Goal: Task Accomplishment & Management: Use online tool/utility

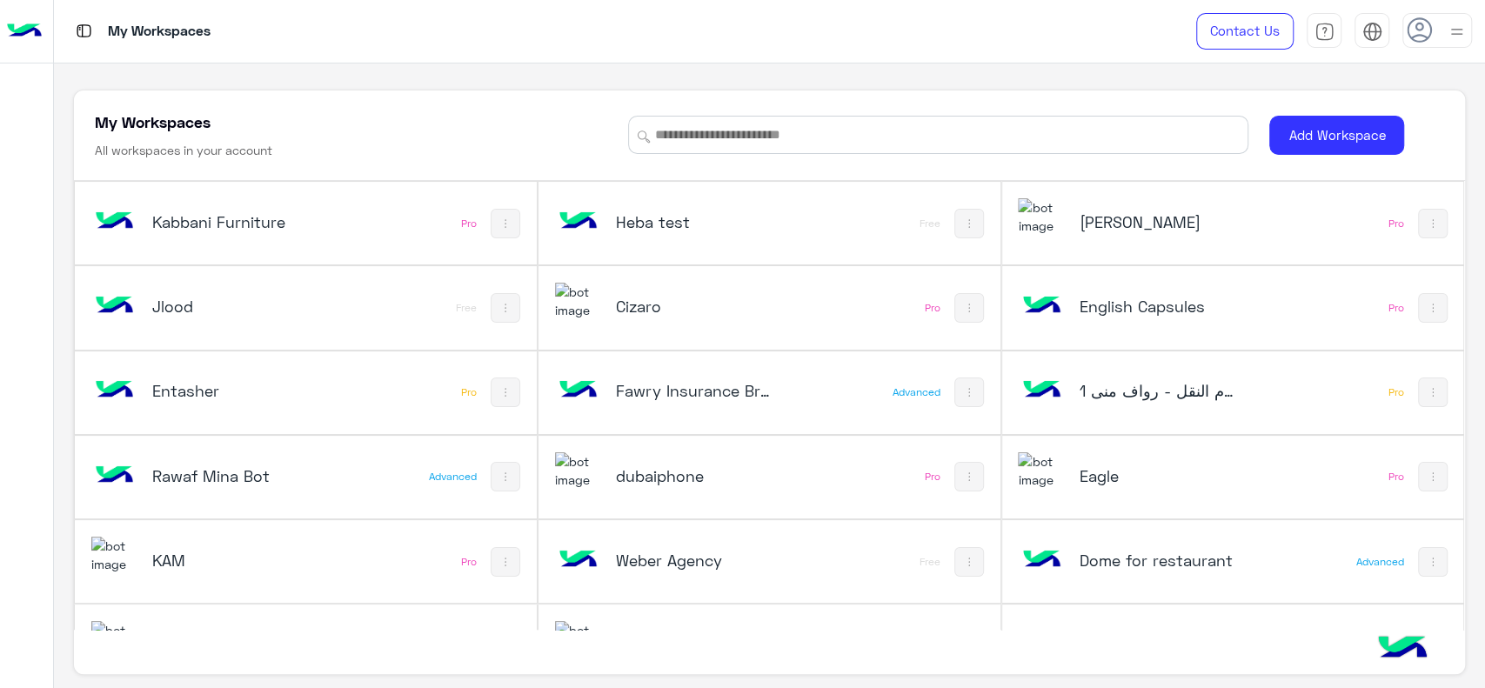
scroll to position [647, 0]
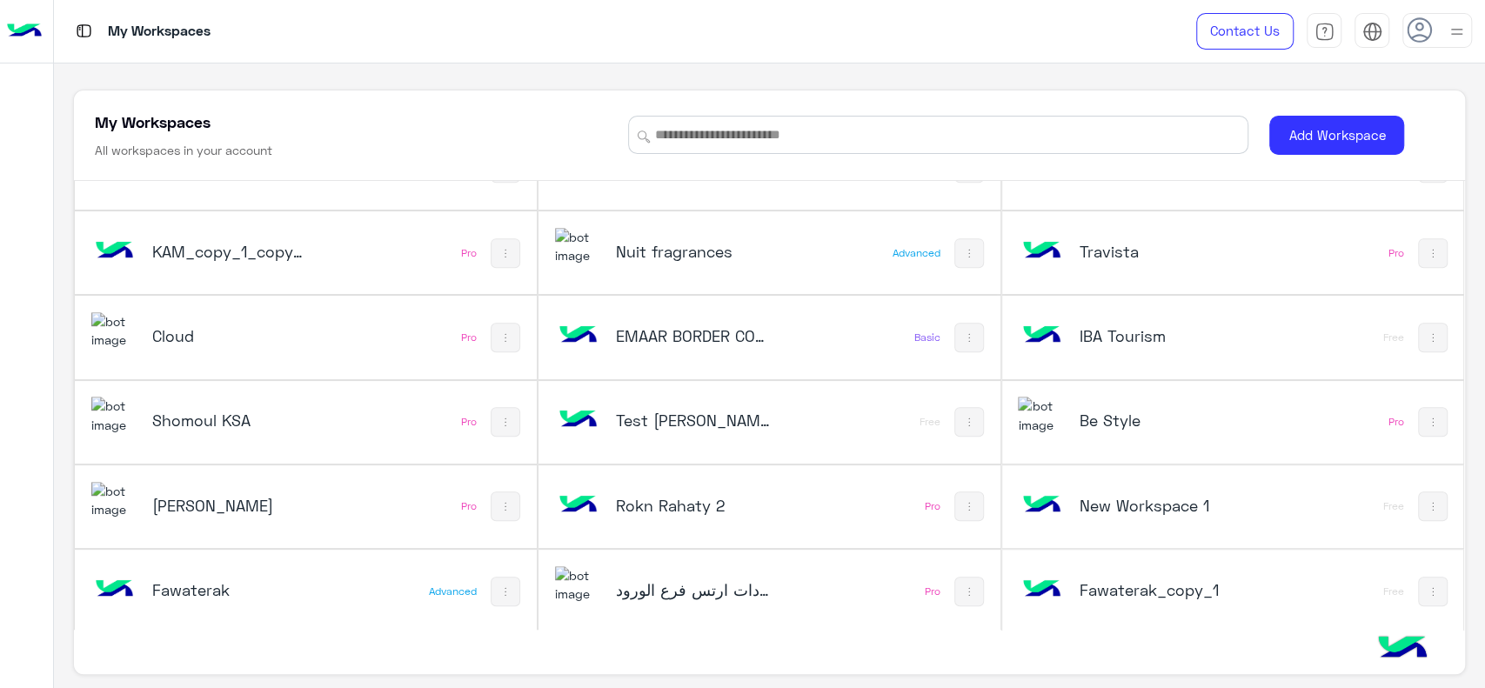
click at [1118, 415] on h5 "Be Style" at bounding box center [1156, 420] width 155 height 21
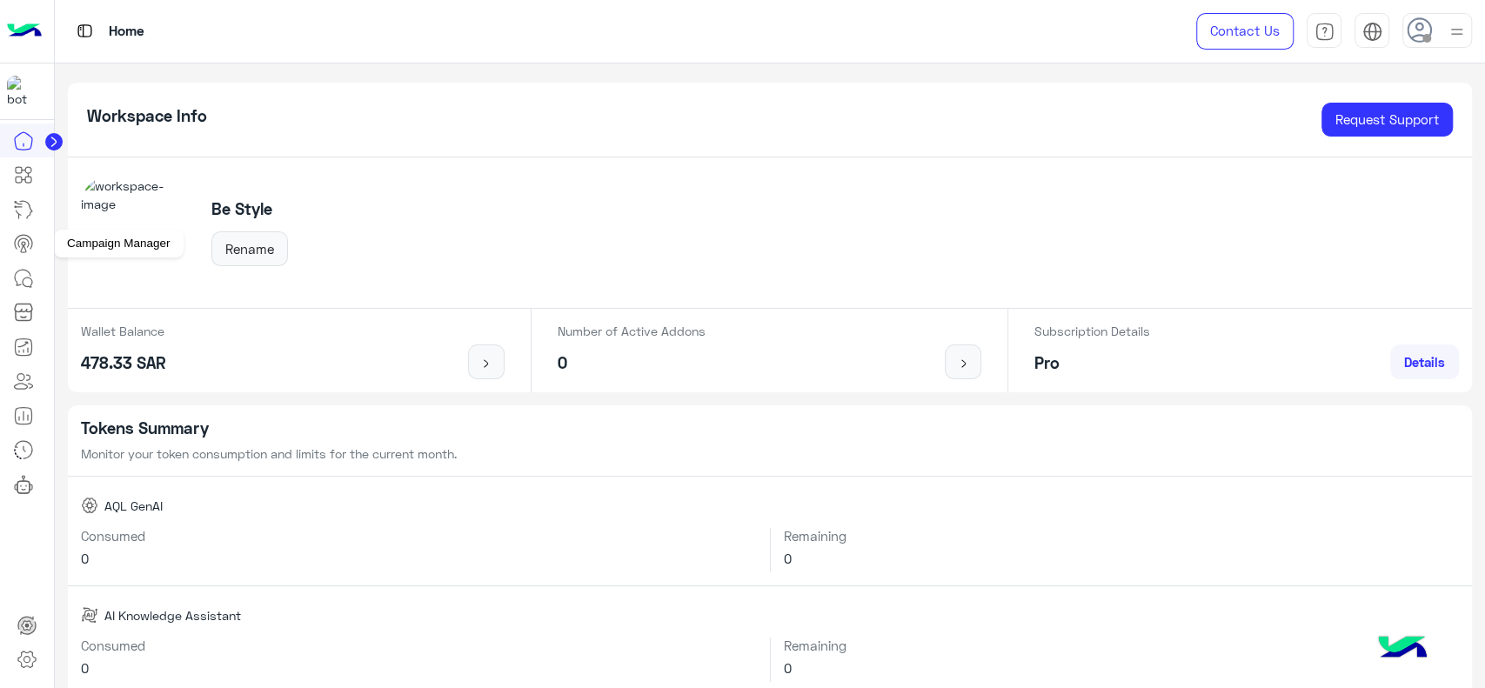
click at [25, 233] on icon at bounding box center [23, 243] width 21 height 21
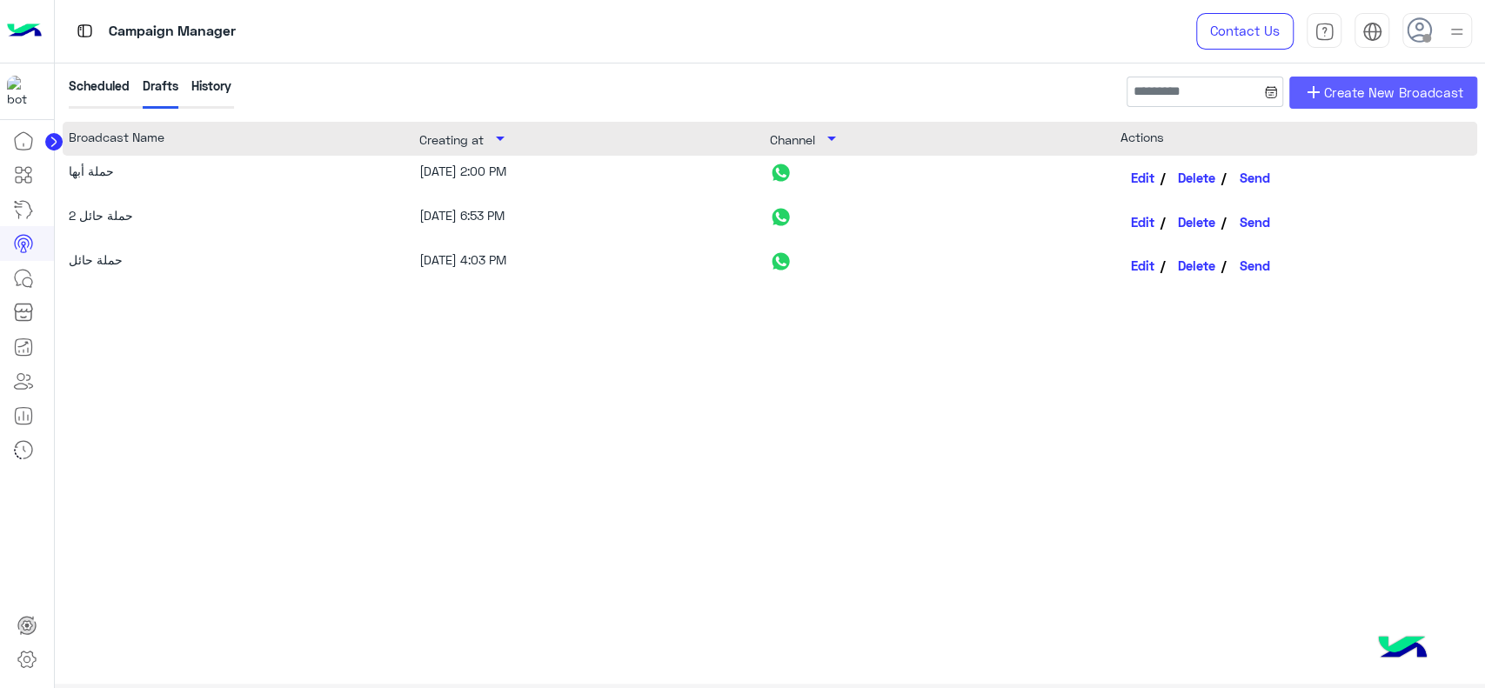
click at [1434, 98] on span "Create New Broadcast" at bounding box center [1393, 93] width 139 height 20
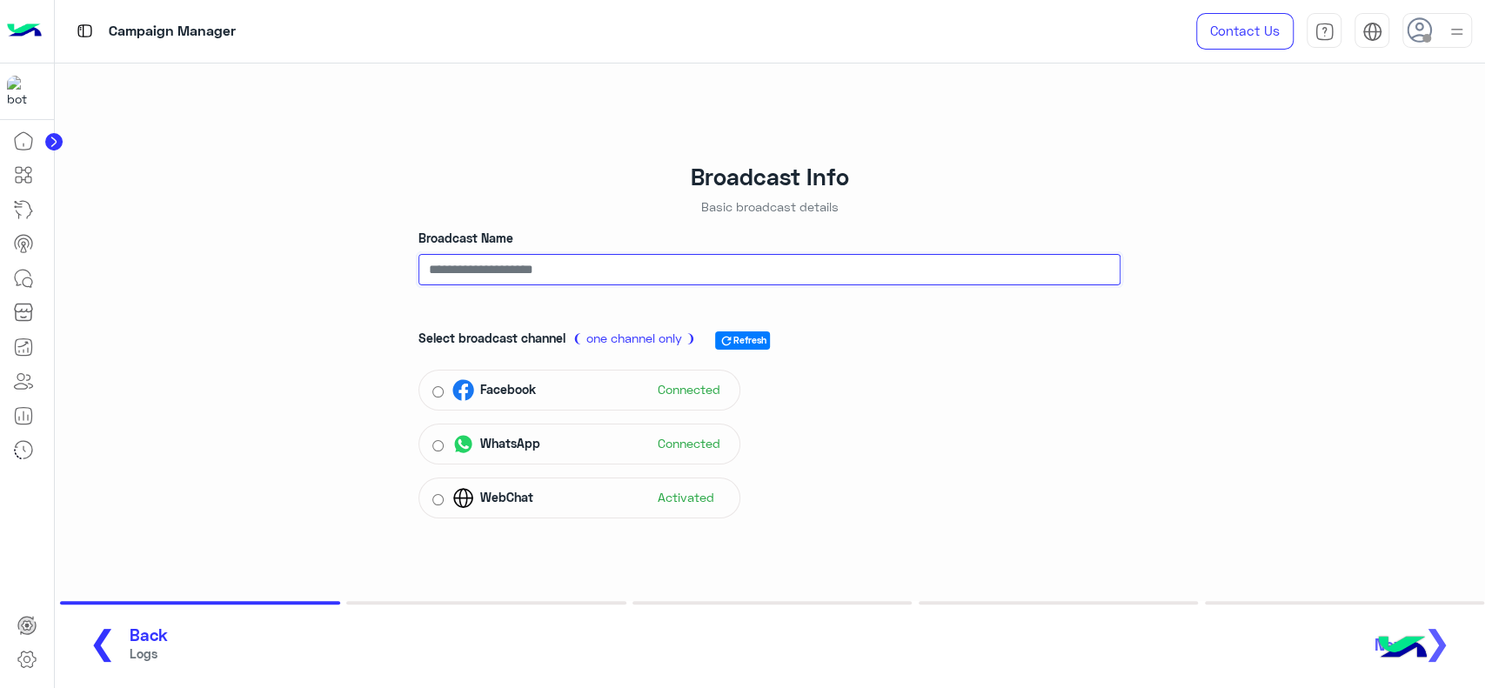
click at [564, 274] on input "Broadcast Name" at bounding box center [770, 269] width 702 height 31
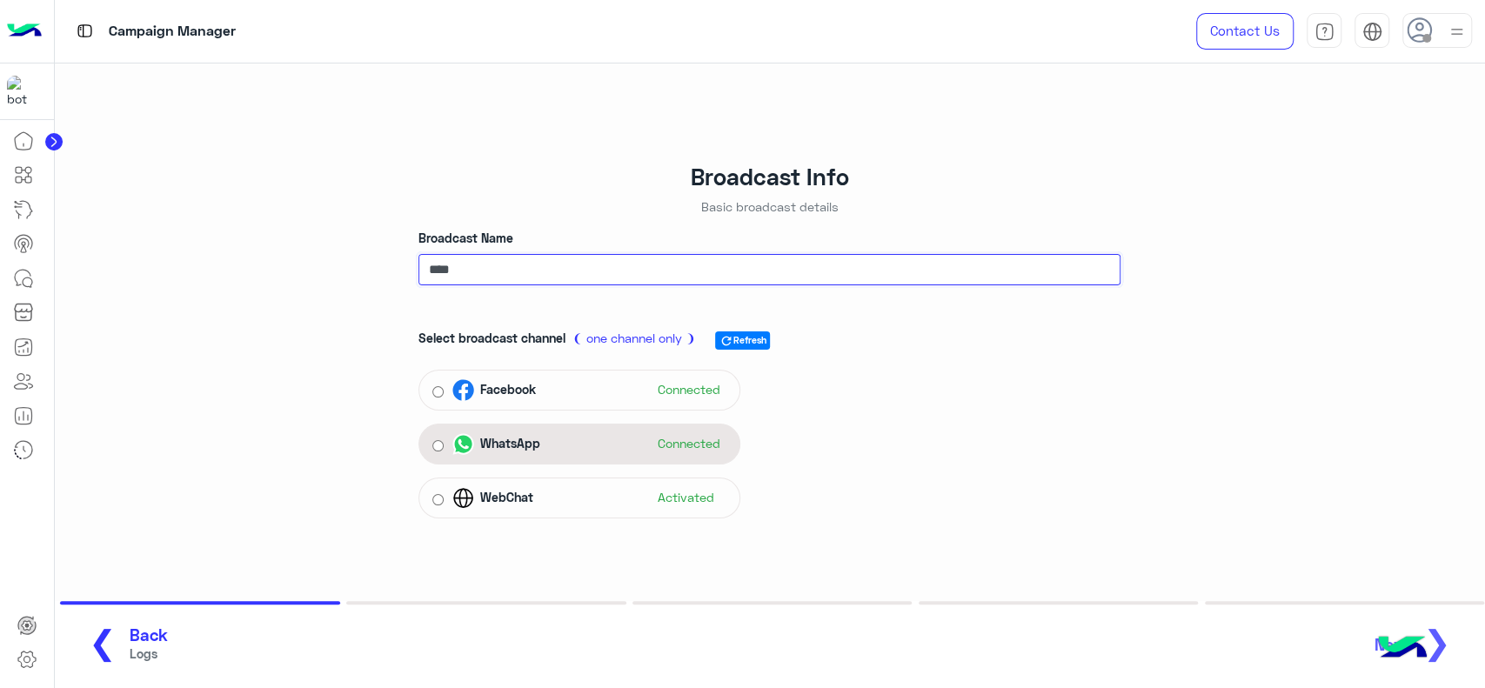
type input "****"
click at [536, 436] on span "WhatsApp" at bounding box center [510, 443] width 60 height 18
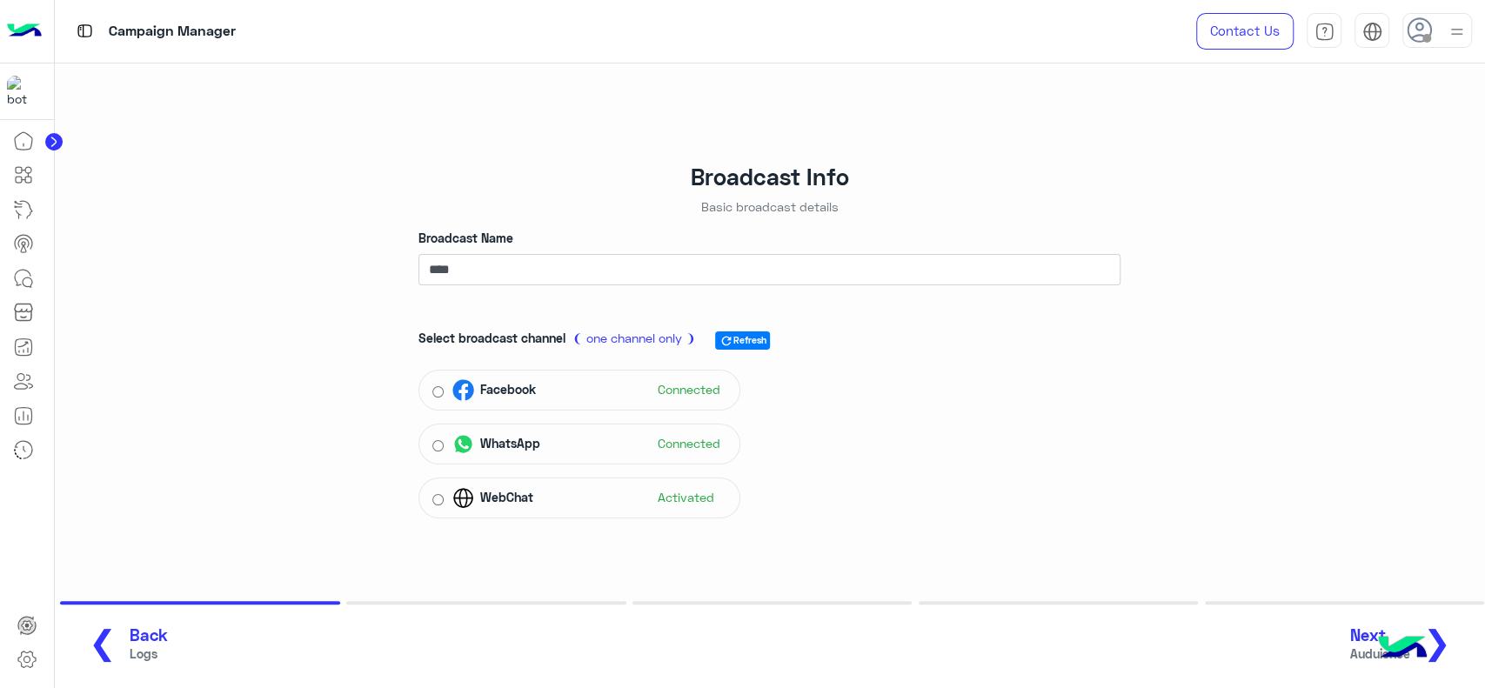
click at [1380, 621] on button "Next Auduience ❯" at bounding box center [1407, 645] width 124 height 48
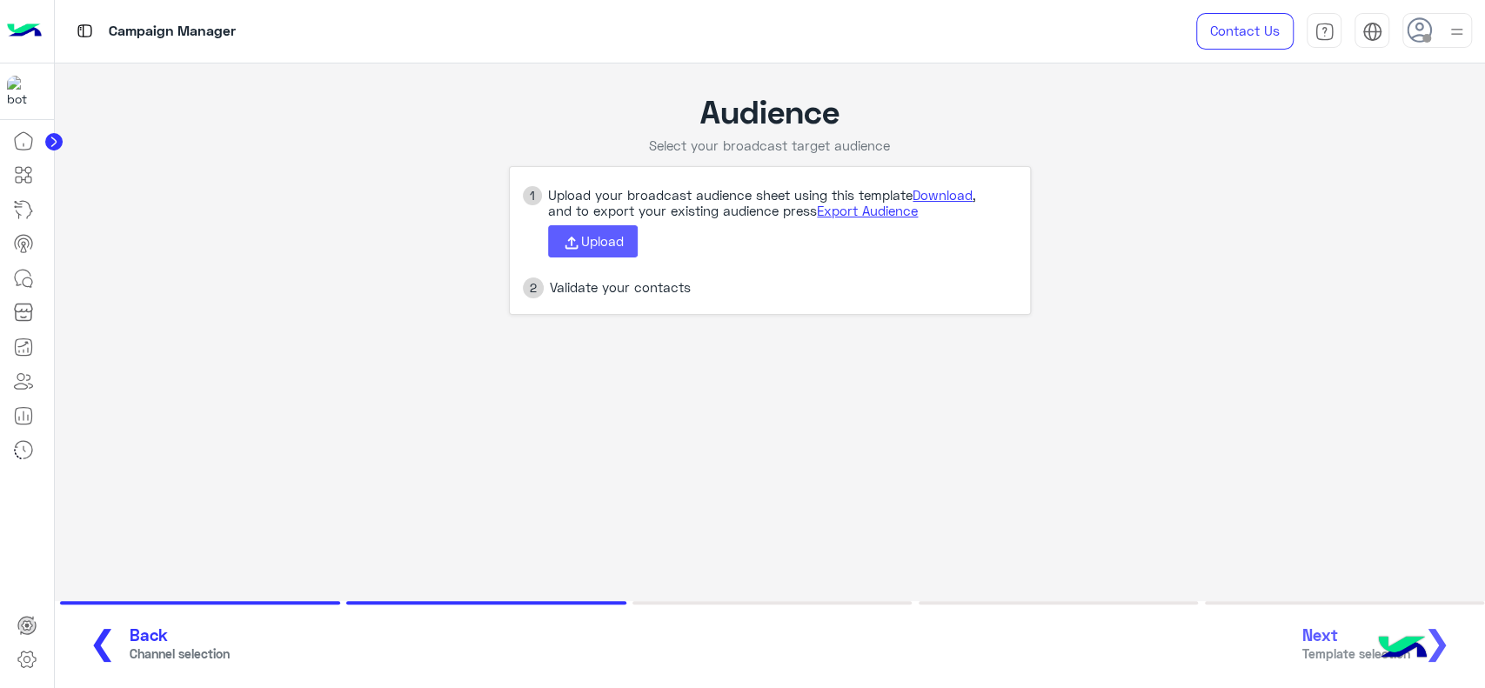
click at [587, 253] on button "Upload" at bounding box center [593, 241] width 90 height 33
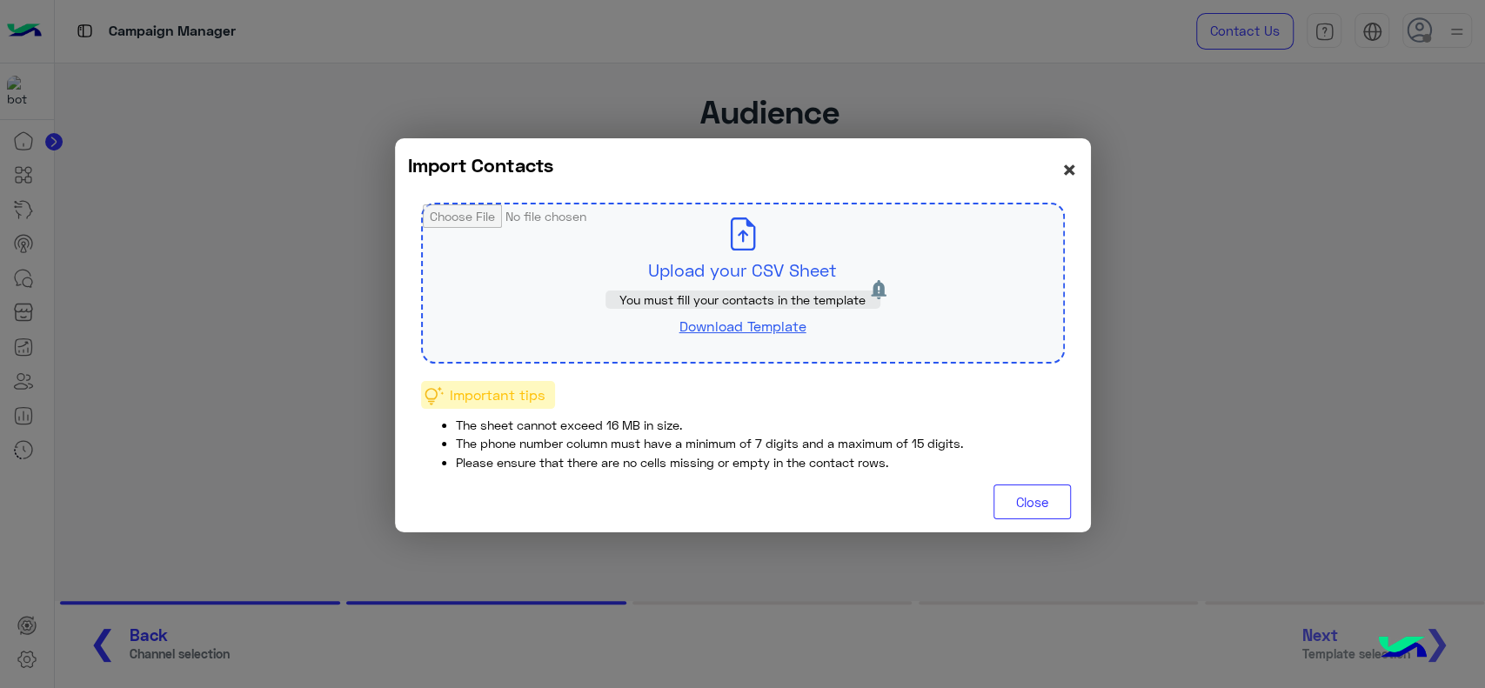
click at [1072, 164] on span "×" at bounding box center [1070, 168] width 17 height 31
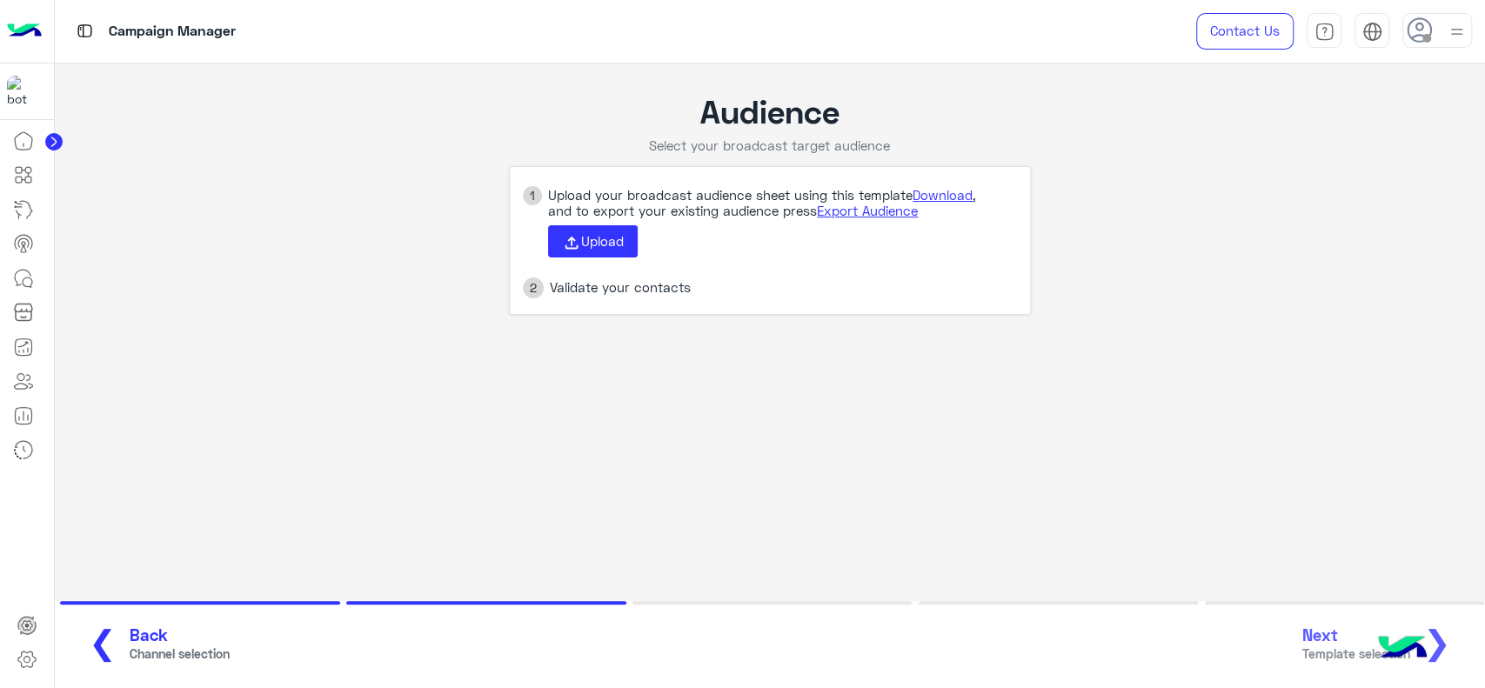
click at [1075, 168] on app-broadcast-wa-creation "Audience Select your broadcast target audience 1 Upload your broadcast audience…" at bounding box center [770, 204] width 1431 height 281
click at [1069, 168] on app-broadcast-wa-creation "Audience Select your broadcast target audience 1 Upload your broadcast audience…" at bounding box center [770, 204] width 1431 height 281
click at [957, 194] on link "Download" at bounding box center [943, 195] width 60 height 16
click at [571, 245] on use at bounding box center [572, 243] width 13 height 13
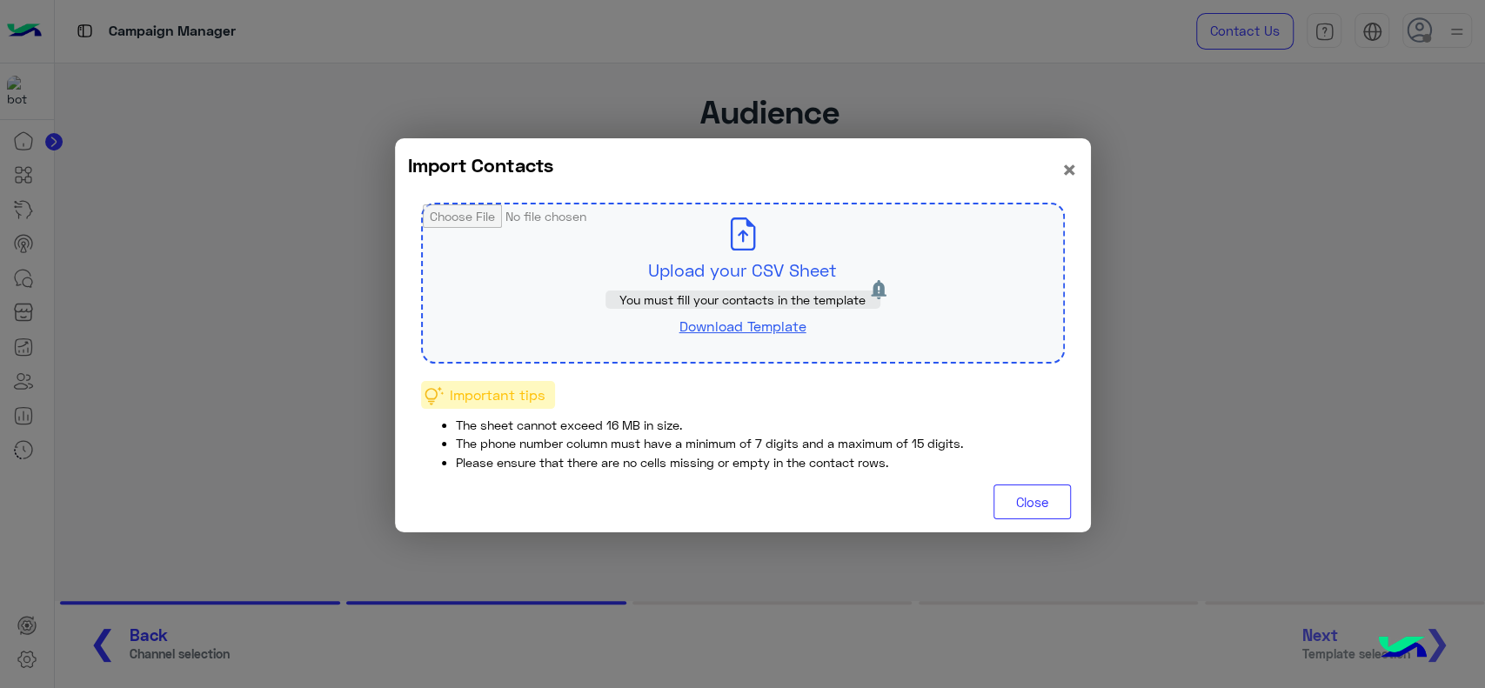
click at [613, 302] on p "You must fill your contacts in the template" at bounding box center [743, 300] width 275 height 18
click at [666, 264] on input "file" at bounding box center [743, 282] width 640 height 157
type input "**********"
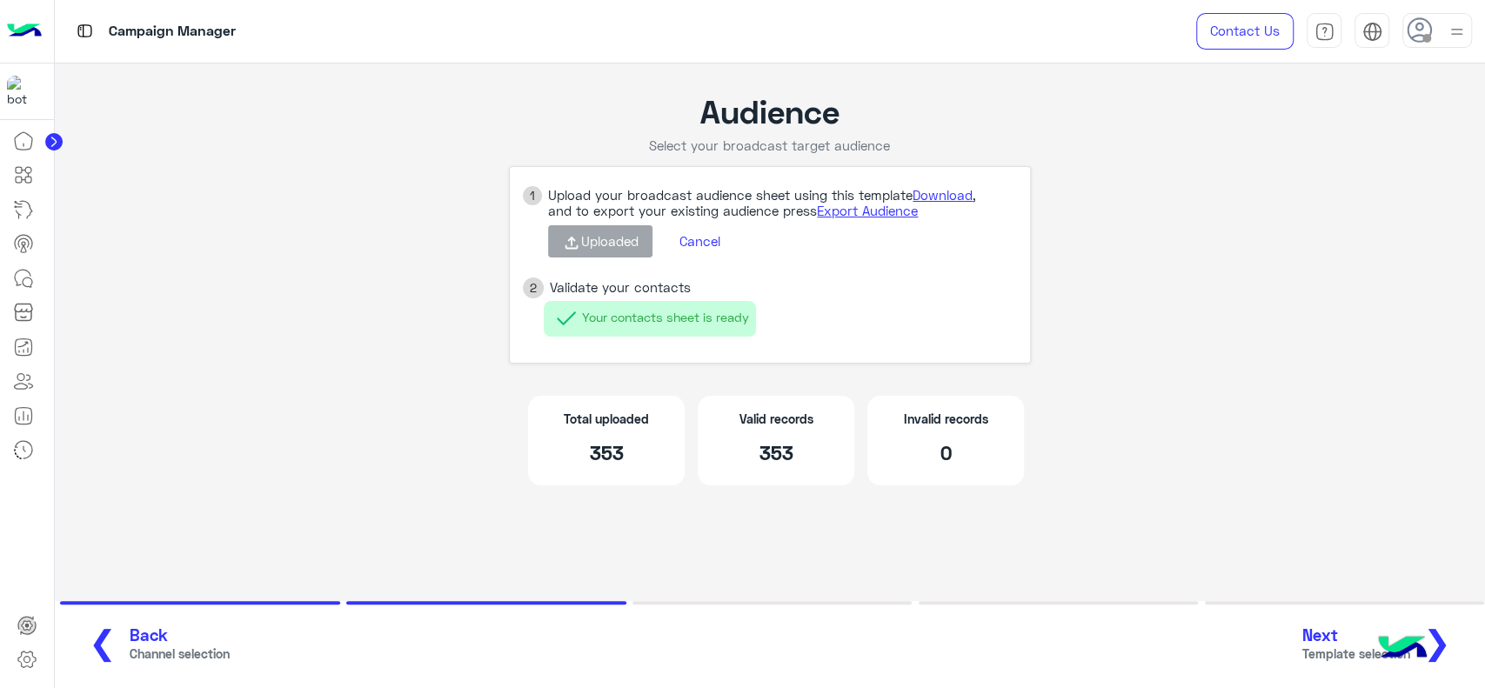
click at [1326, 626] on span "Next" at bounding box center [1357, 636] width 108 height 20
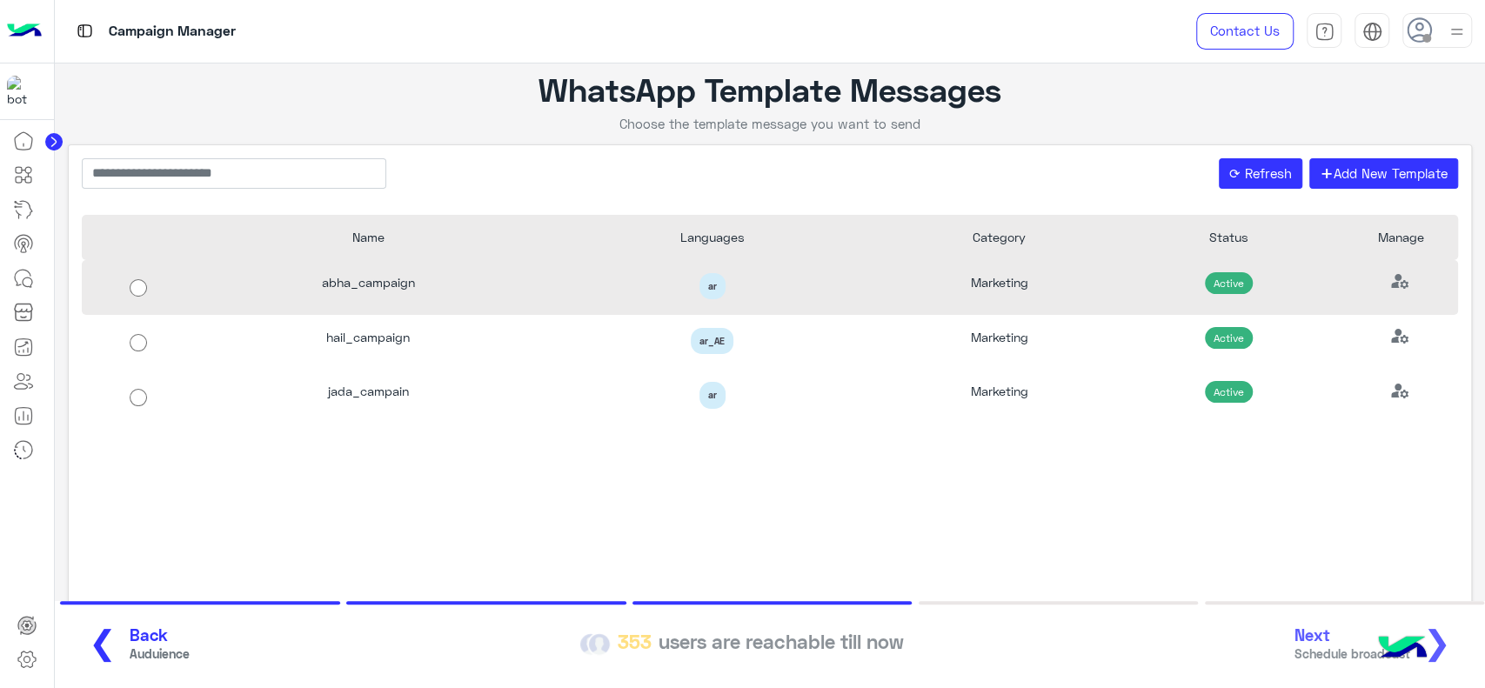
click at [988, 282] on div "Marketing" at bounding box center [1000, 287] width 230 height 55
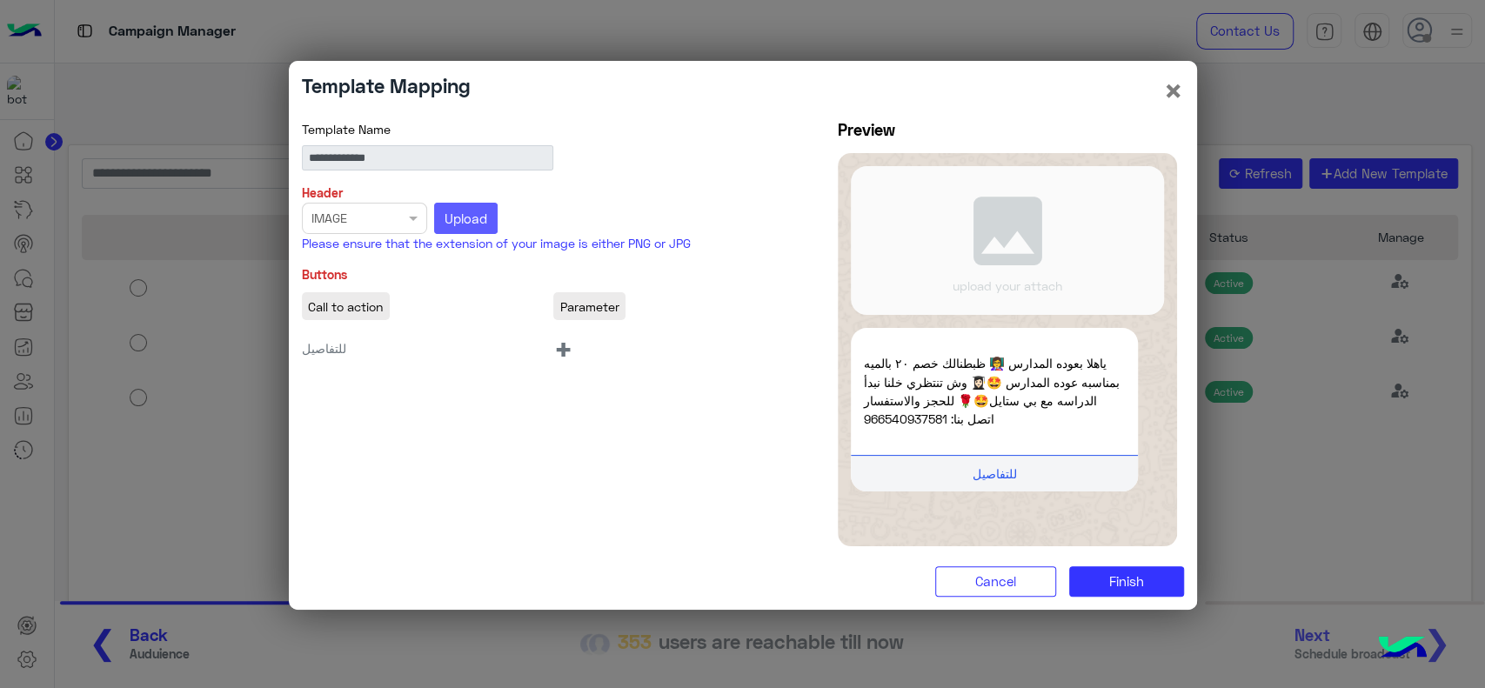
click at [488, 219] on button "Upload" at bounding box center [466, 218] width 64 height 31
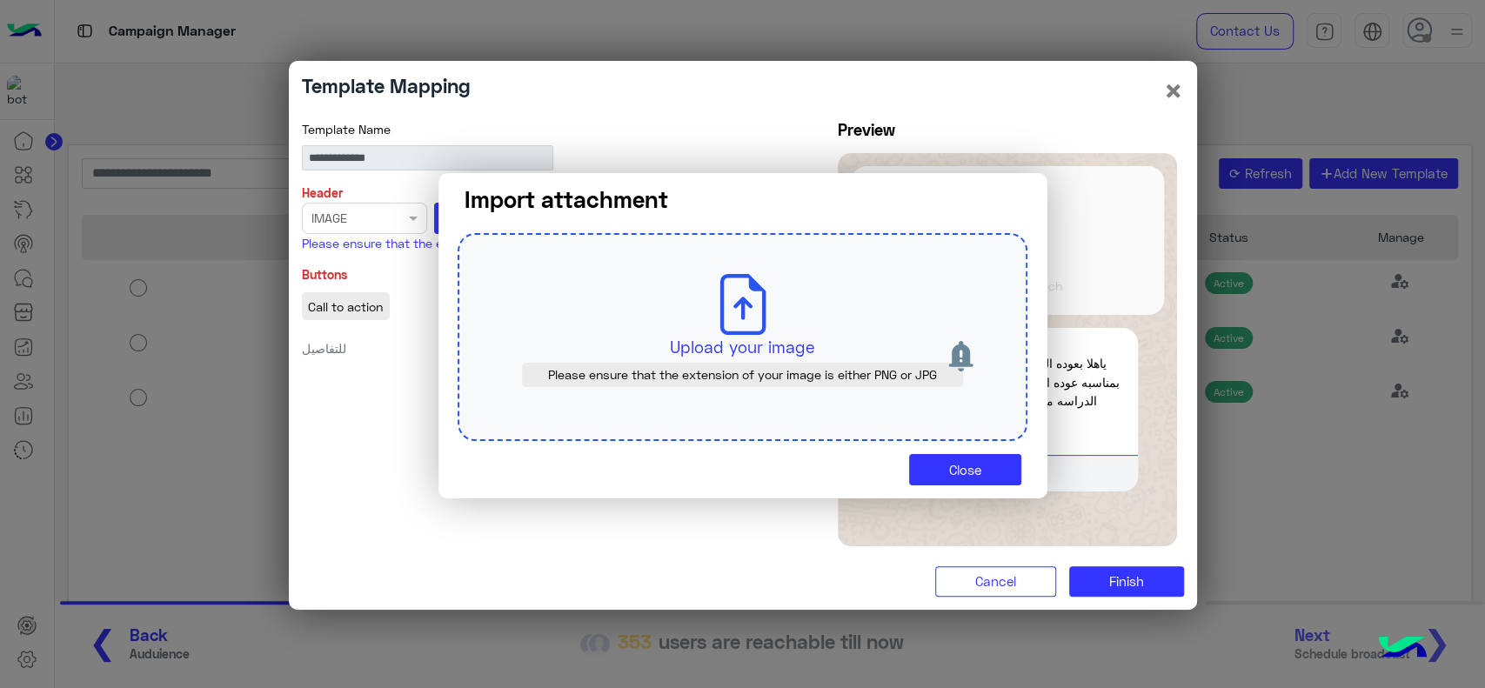
click at [728, 352] on p "Upload your image" at bounding box center [743, 347] width 488 height 24
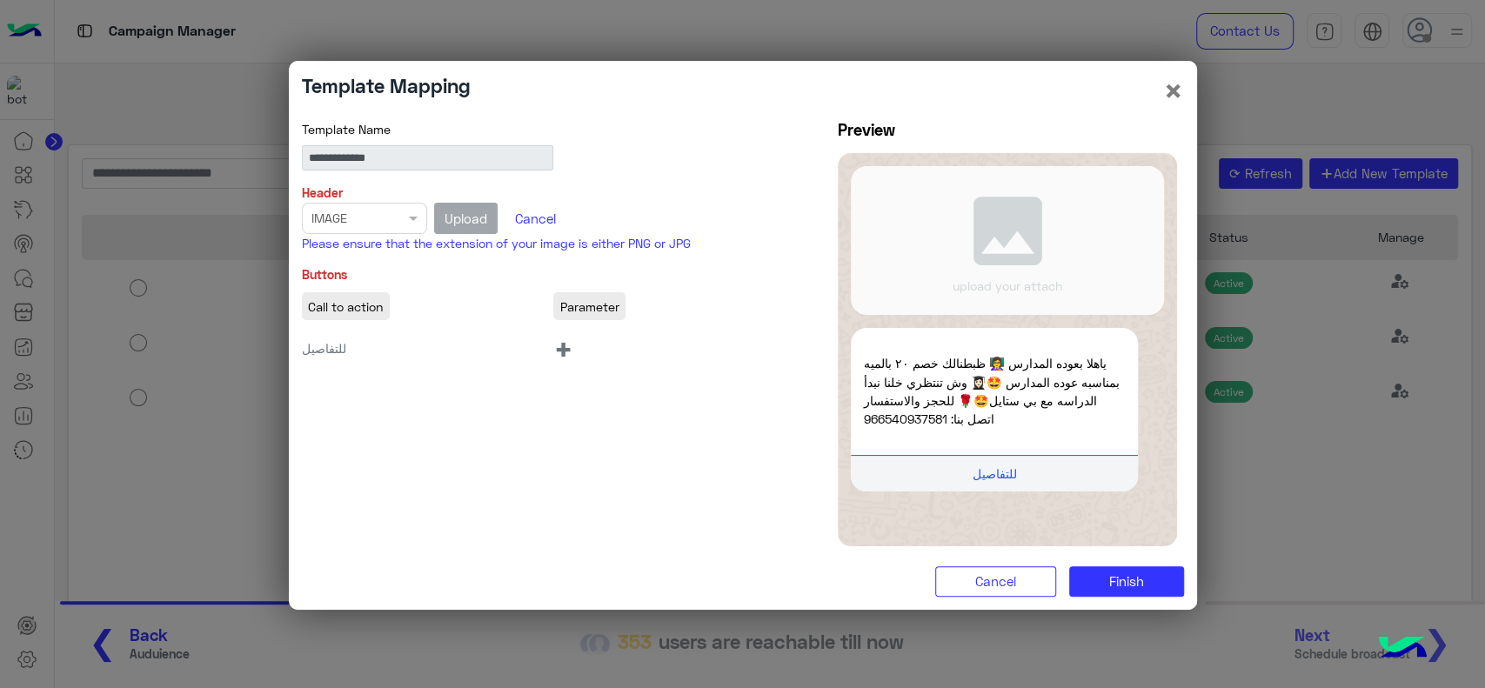
click at [570, 345] on span "+" at bounding box center [563, 348] width 20 height 39
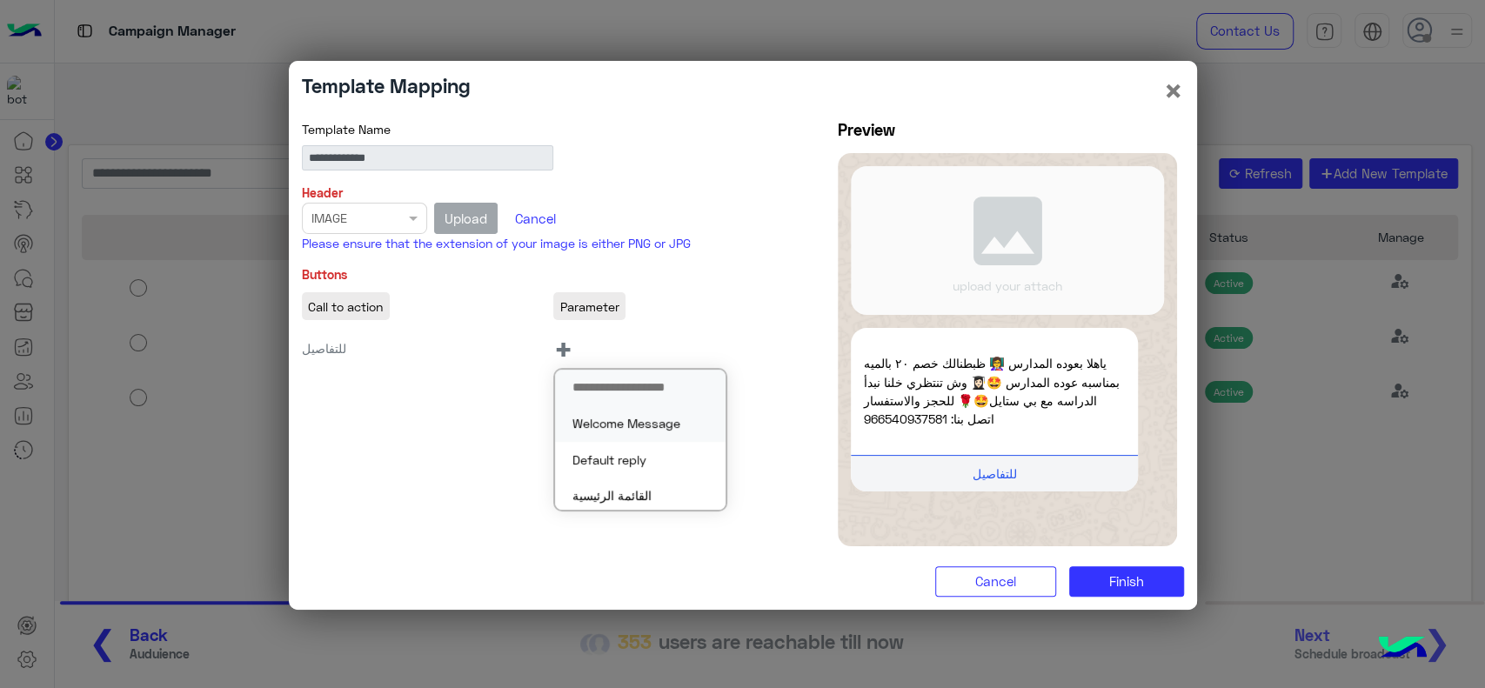
click at [592, 421] on button "Welcome Message" at bounding box center [640, 423] width 171 height 36
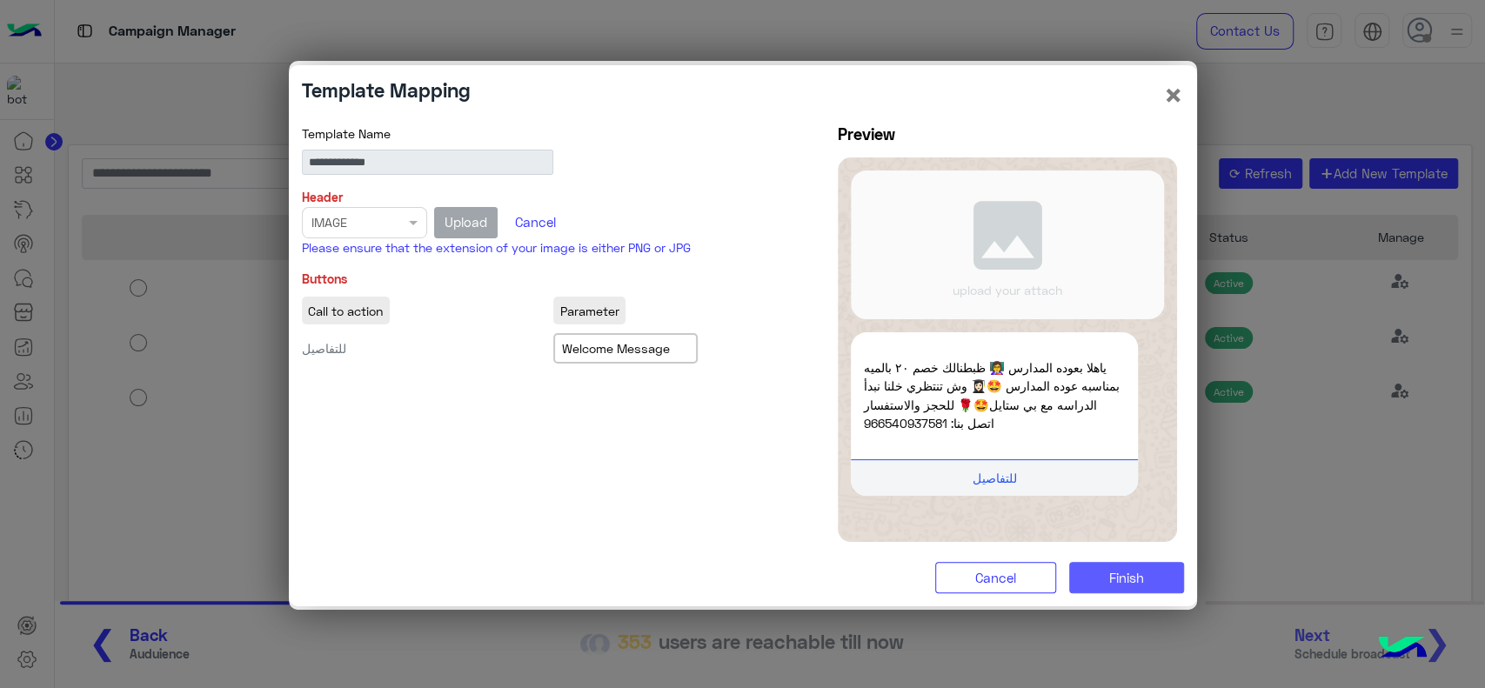
click at [1107, 571] on button "Finish" at bounding box center [1126, 577] width 115 height 31
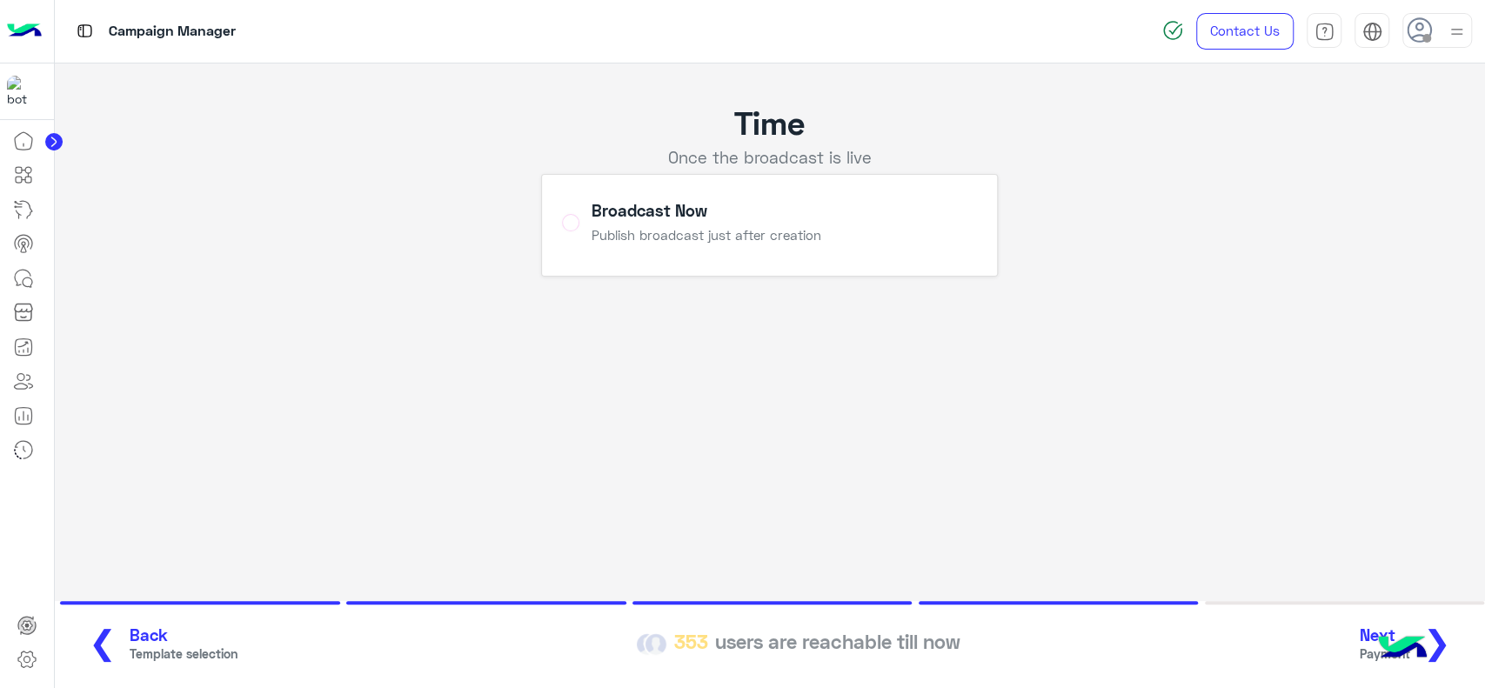
click at [1455, 643] on button "Next Payment ❯" at bounding box center [1412, 645] width 115 height 48
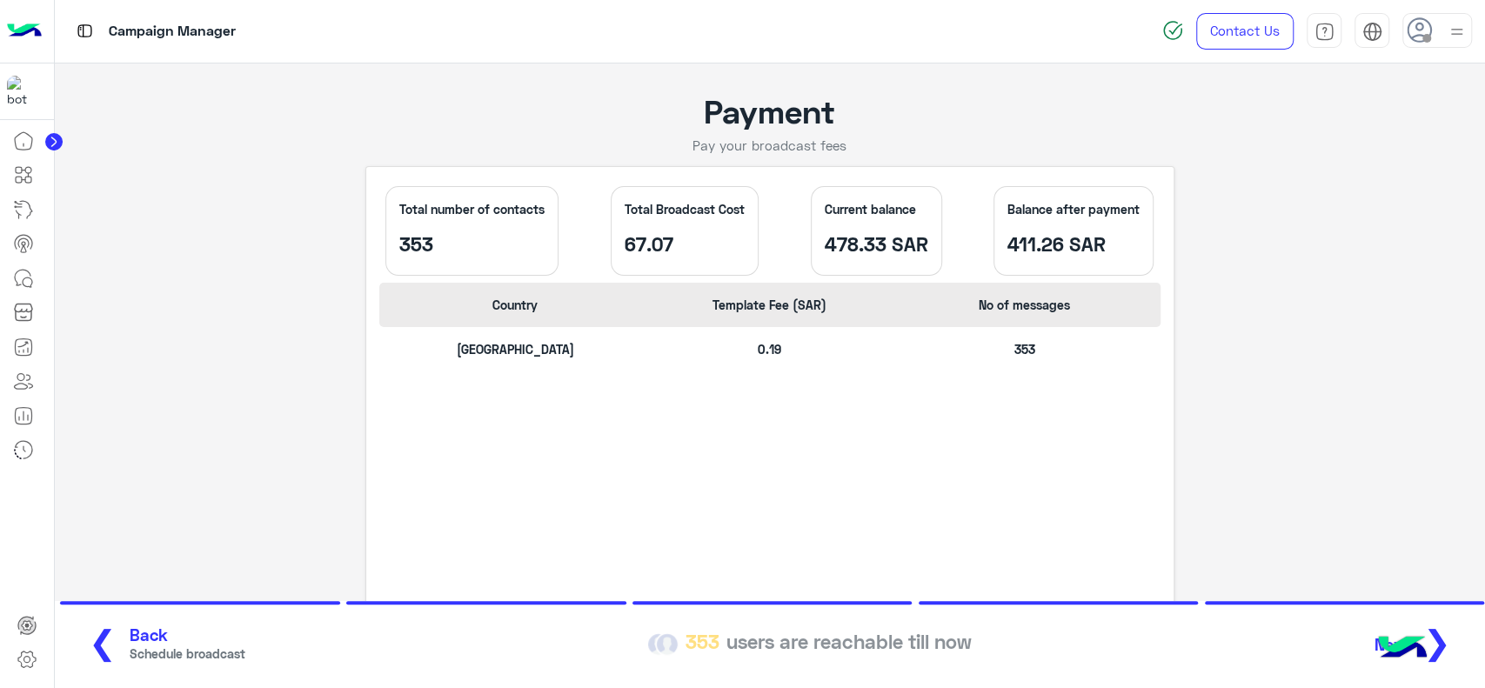
click at [1448, 644] on span "❯" at bounding box center [1437, 641] width 28 height 39
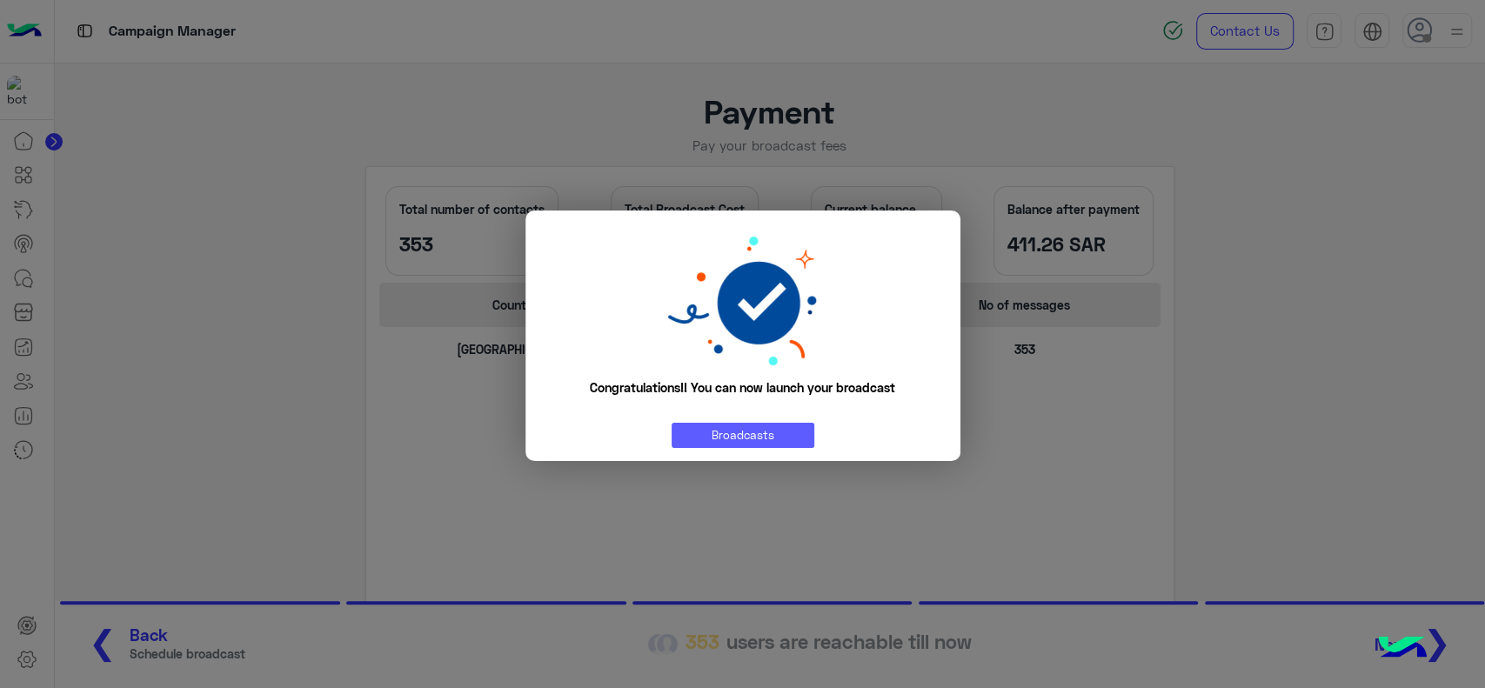
click at [718, 435] on link "Broadcasts" at bounding box center [743, 435] width 143 height 25
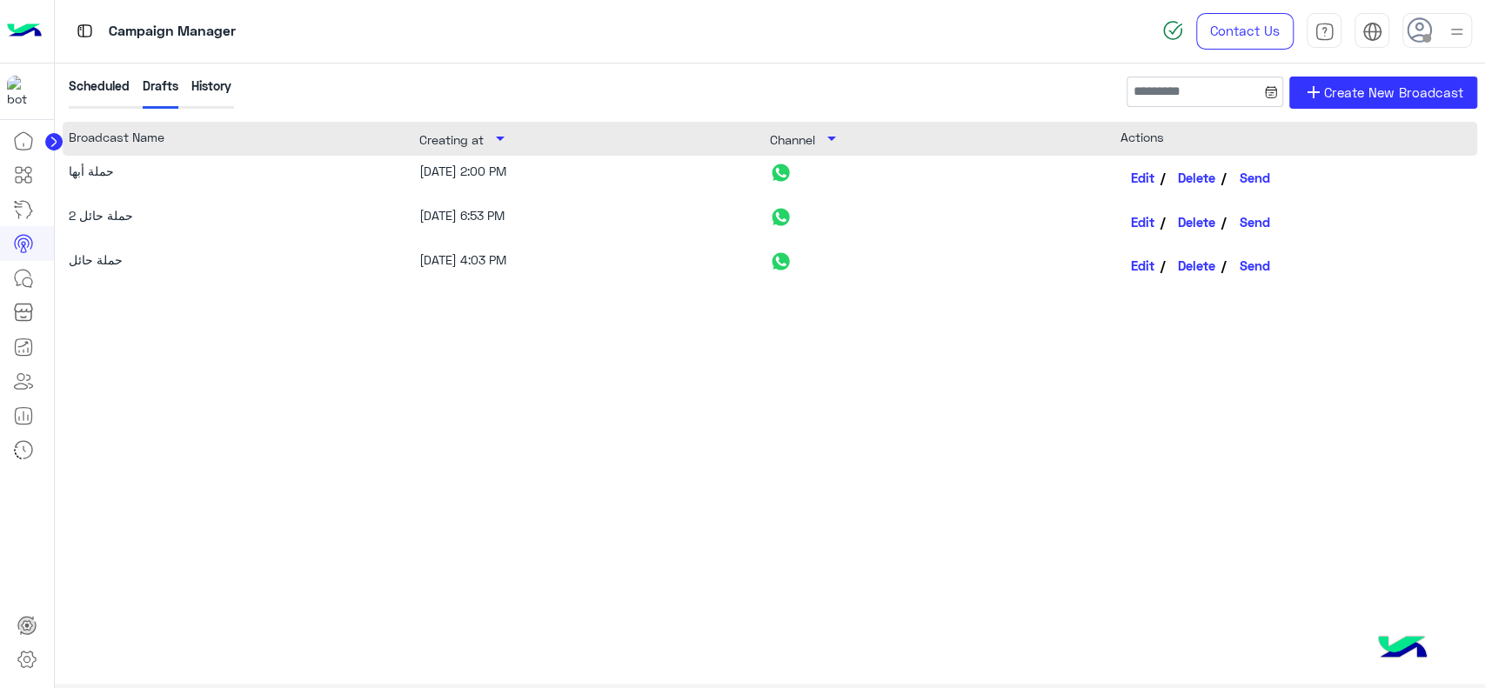
click at [208, 423] on div "حملة أبها [DATE] 2:00 PM Edit Delete Send حملة حائل 2 [DATE] 6:53 PM Edit Delet…" at bounding box center [771, 388] width 1416 height 465
